Goal: Task Accomplishment & Management: Use online tool/utility

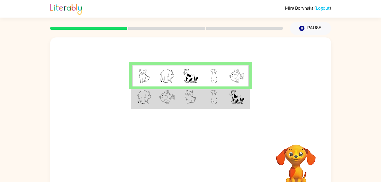
click at [211, 103] on img at bounding box center [213, 97] width 7 height 14
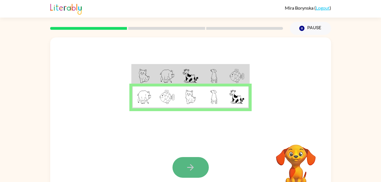
click at [197, 165] on button "button" at bounding box center [190, 167] width 36 height 21
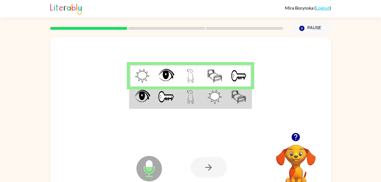
click at [208, 166] on div at bounding box center [208, 167] width 36 height 21
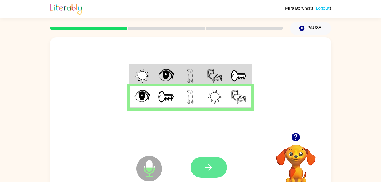
click at [217, 166] on button "button" at bounding box center [208, 167] width 36 height 21
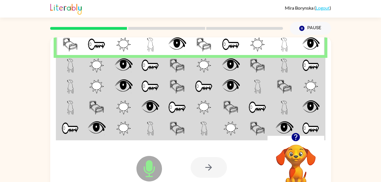
click at [212, 178] on div at bounding box center [208, 167] width 36 height 21
click at [207, 173] on div at bounding box center [208, 167] width 36 height 21
click at [215, 165] on div at bounding box center [208, 167] width 36 height 21
click at [212, 172] on div at bounding box center [208, 167] width 36 height 21
click at [209, 168] on div at bounding box center [208, 167] width 36 height 21
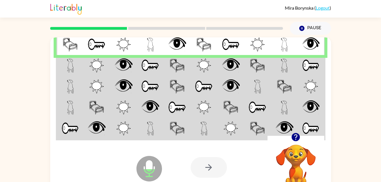
click at [211, 167] on div at bounding box center [208, 167] width 36 height 21
click at [210, 168] on div at bounding box center [208, 167] width 36 height 21
click at [210, 166] on div at bounding box center [208, 167] width 36 height 21
click at [206, 165] on div at bounding box center [208, 167] width 36 height 21
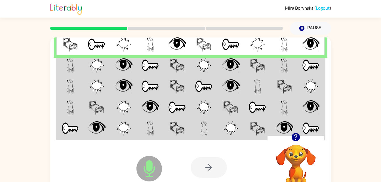
click at [206, 165] on div at bounding box center [208, 167] width 36 height 21
click at [213, 166] on div at bounding box center [208, 167] width 36 height 21
drag, startPoint x: 213, startPoint y: 166, endPoint x: 87, endPoint y: 64, distance: 162.2
click at [87, 64] on div "Microphone The Microphone is here when it is your turn to talk Your browser mus…" at bounding box center [190, 118] width 281 height 162
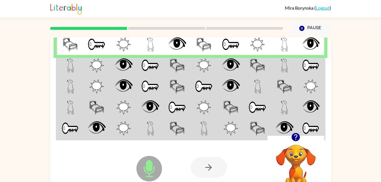
click at [87, 64] on td at bounding box center [96, 65] width 27 height 21
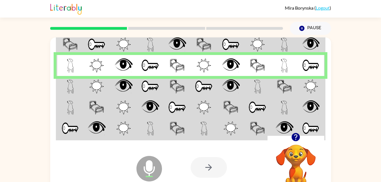
click at [212, 78] on td at bounding box center [203, 86] width 27 height 21
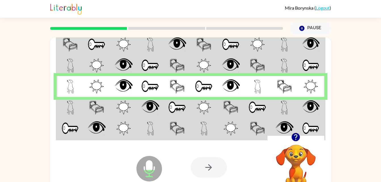
click at [260, 104] on img at bounding box center [257, 107] width 18 height 14
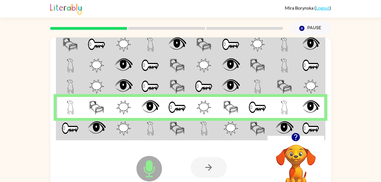
click at [206, 129] on img at bounding box center [203, 128] width 7 height 14
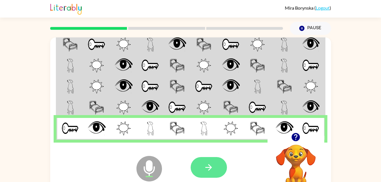
click at [214, 172] on button "button" at bounding box center [208, 167] width 36 height 21
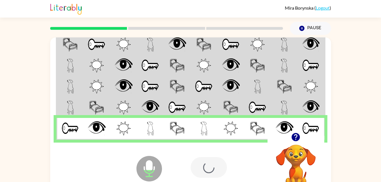
click at [213, 169] on div at bounding box center [232, 167] width 84 height 64
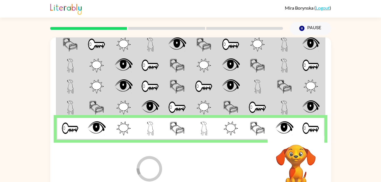
click at [211, 175] on div at bounding box center [232, 167] width 84 height 64
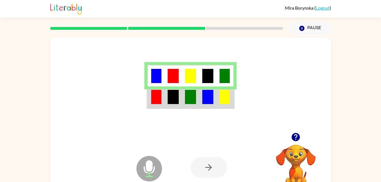
click at [209, 97] on img at bounding box center [207, 97] width 11 height 14
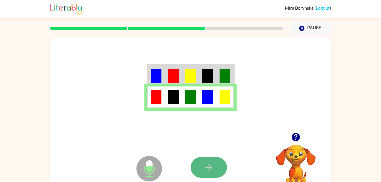
click at [211, 162] on button "button" at bounding box center [208, 167] width 36 height 21
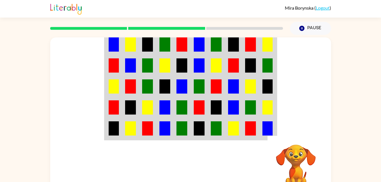
click at [334, 115] on div "Your browser must support playing .mp4 files to use Literably. Please try using…" at bounding box center [190, 117] width 381 height 164
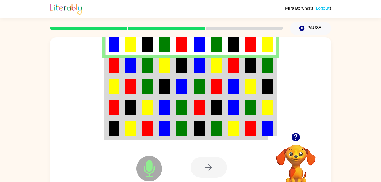
click at [256, 59] on td at bounding box center [250, 65] width 17 height 21
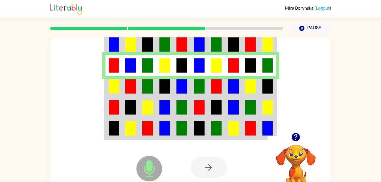
drag, startPoint x: 263, startPoint y: 95, endPoint x: 262, endPoint y: 90, distance: 5.1
click at [262, 90] on td at bounding box center [267, 86] width 17 height 21
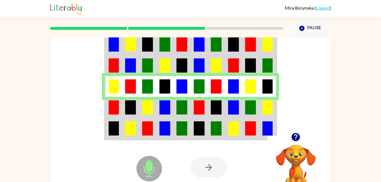
click at [261, 100] on td at bounding box center [267, 107] width 17 height 21
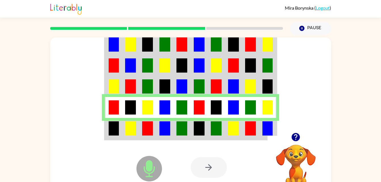
click at [260, 122] on td at bounding box center [267, 129] width 17 height 22
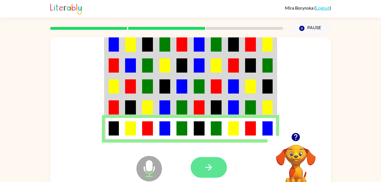
click at [210, 161] on button "button" at bounding box center [208, 167] width 36 height 21
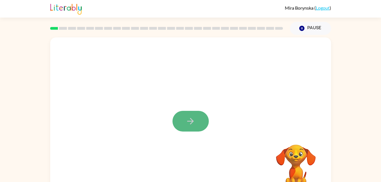
click at [196, 116] on button "button" at bounding box center [190, 121] width 36 height 21
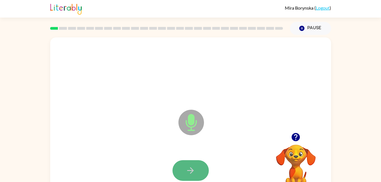
click at [189, 165] on icon "button" at bounding box center [190, 170] width 10 height 10
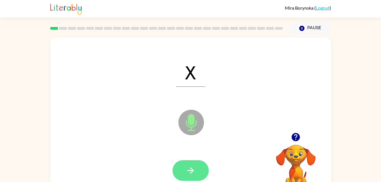
drag, startPoint x: 212, startPoint y: 145, endPoint x: 192, endPoint y: 178, distance: 38.8
click at [192, 178] on div "X Microphone The Microphone is here when it is your turn to talk" at bounding box center [190, 118] width 281 height 162
click at [197, 168] on button "button" at bounding box center [190, 170] width 36 height 21
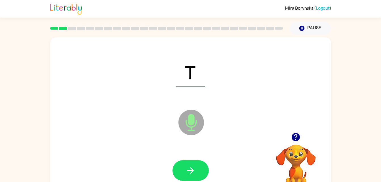
drag, startPoint x: 197, startPoint y: 168, endPoint x: 171, endPoint y: 161, distance: 26.5
click at [171, 161] on div at bounding box center [190, 170] width 269 height 46
click at [174, 166] on button "button" at bounding box center [190, 170] width 36 height 21
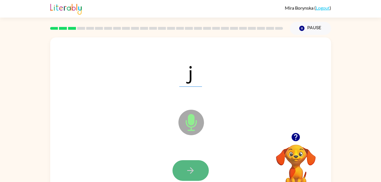
click at [183, 169] on button "button" at bounding box center [190, 170] width 36 height 21
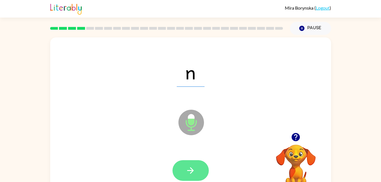
click at [198, 168] on button "button" at bounding box center [190, 170] width 36 height 21
click at [189, 166] on icon "button" at bounding box center [190, 170] width 10 height 10
click at [198, 169] on button "button" at bounding box center [190, 170] width 36 height 21
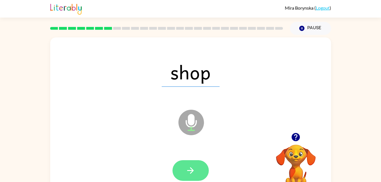
click at [197, 169] on button "button" at bounding box center [190, 170] width 36 height 21
click at [187, 168] on icon "button" at bounding box center [190, 170] width 10 height 10
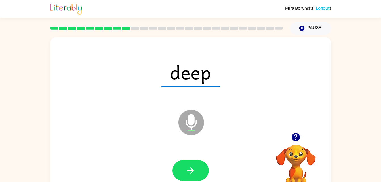
scroll to position [17, 0]
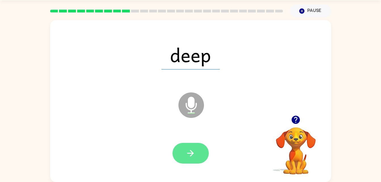
click at [191, 157] on icon "button" at bounding box center [190, 153] width 10 height 10
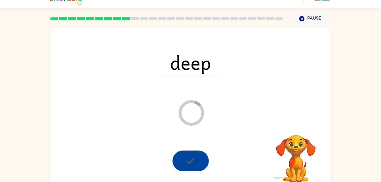
scroll to position [8, 0]
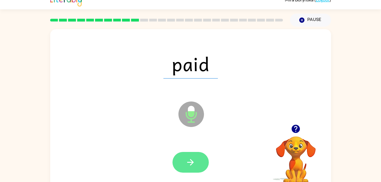
click at [201, 171] on button "button" at bounding box center [190, 162] width 36 height 21
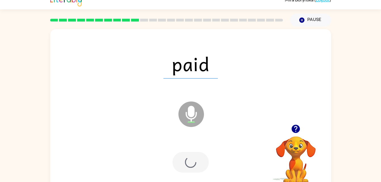
click at [195, 155] on div at bounding box center [190, 162] width 36 height 21
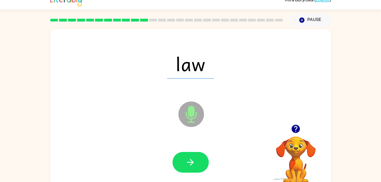
click at [207, 152] on div at bounding box center [190, 162] width 36 height 21
click at [198, 165] on button "button" at bounding box center [190, 162] width 36 height 21
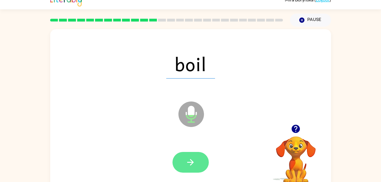
click at [192, 171] on button "button" at bounding box center [190, 162] width 36 height 21
click at [202, 150] on div at bounding box center [190, 162] width 269 height 46
click at [191, 164] on icon "button" at bounding box center [190, 162] width 7 height 7
click at [189, 165] on icon "button" at bounding box center [190, 162] width 10 height 10
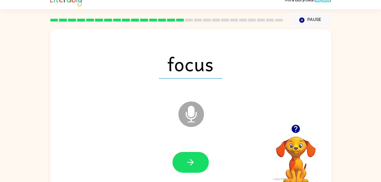
click at [183, 146] on div at bounding box center [190, 162] width 269 height 46
click at [193, 165] on icon "button" at bounding box center [190, 162] width 10 height 10
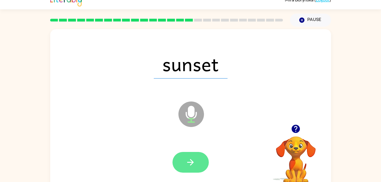
click at [190, 169] on button "button" at bounding box center [190, 162] width 36 height 21
click at [199, 162] on div at bounding box center [190, 162] width 36 height 21
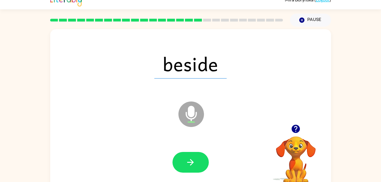
scroll to position [17, 0]
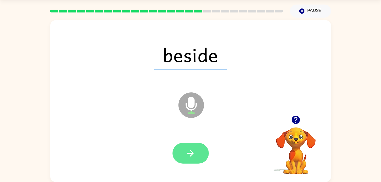
click at [187, 163] on button "button" at bounding box center [190, 153] width 36 height 21
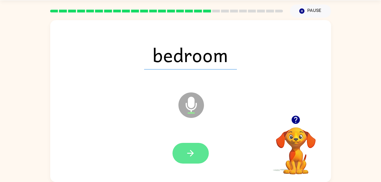
click at [194, 154] on icon "button" at bounding box center [190, 153] width 10 height 10
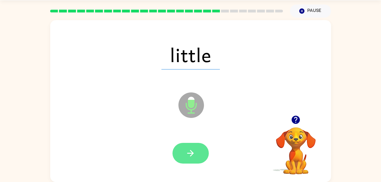
click at [189, 155] on icon "button" at bounding box center [190, 153] width 10 height 10
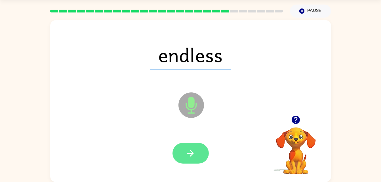
click at [197, 149] on button "button" at bounding box center [190, 153] width 36 height 21
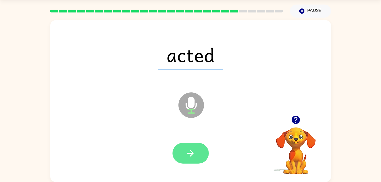
click at [190, 156] on icon "button" at bounding box center [190, 153] width 7 height 7
click at [194, 146] on button "button" at bounding box center [190, 153] width 36 height 21
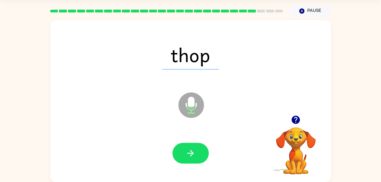
click at [194, 140] on div at bounding box center [190, 153] width 269 height 46
click at [201, 147] on button "button" at bounding box center [190, 153] width 36 height 21
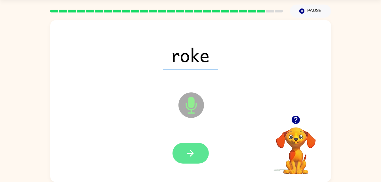
click at [193, 156] on icon "button" at bounding box center [190, 153] width 10 height 10
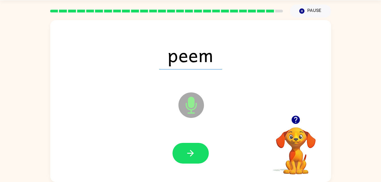
click at [176, 166] on div at bounding box center [190, 153] width 269 height 46
click at [186, 148] on icon "button" at bounding box center [190, 153] width 10 height 10
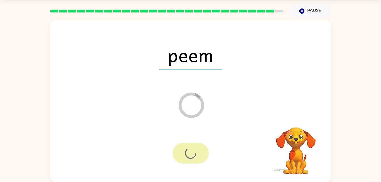
scroll to position [7, 0]
